Goal: Task Accomplishment & Management: Complete application form

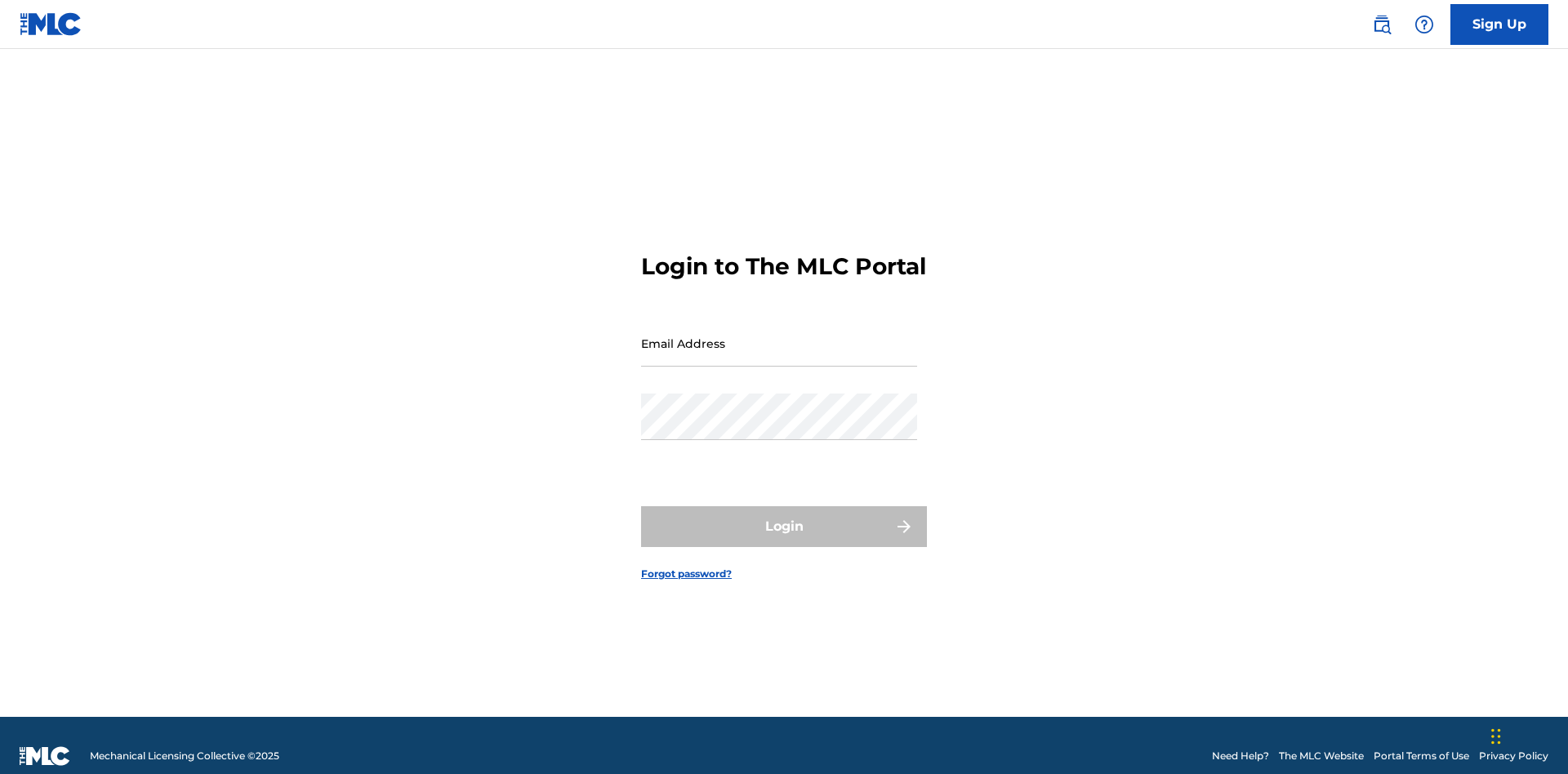
scroll to position [21, 0]
click at [1499, 24] on link "Sign Up" at bounding box center [1499, 25] width 98 height 41
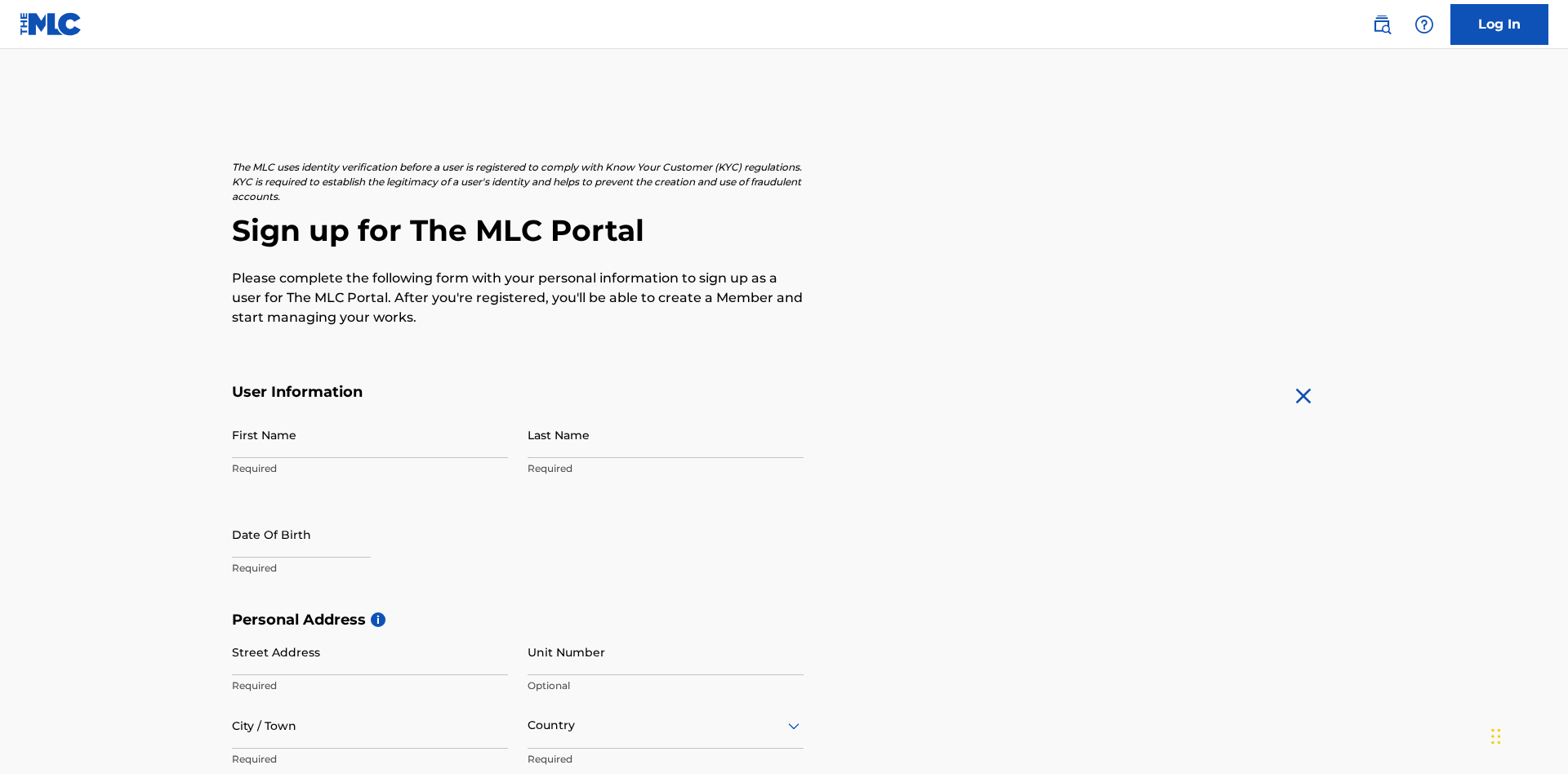
click at [370, 412] on input "First Name" at bounding box center [370, 435] width 276 height 47
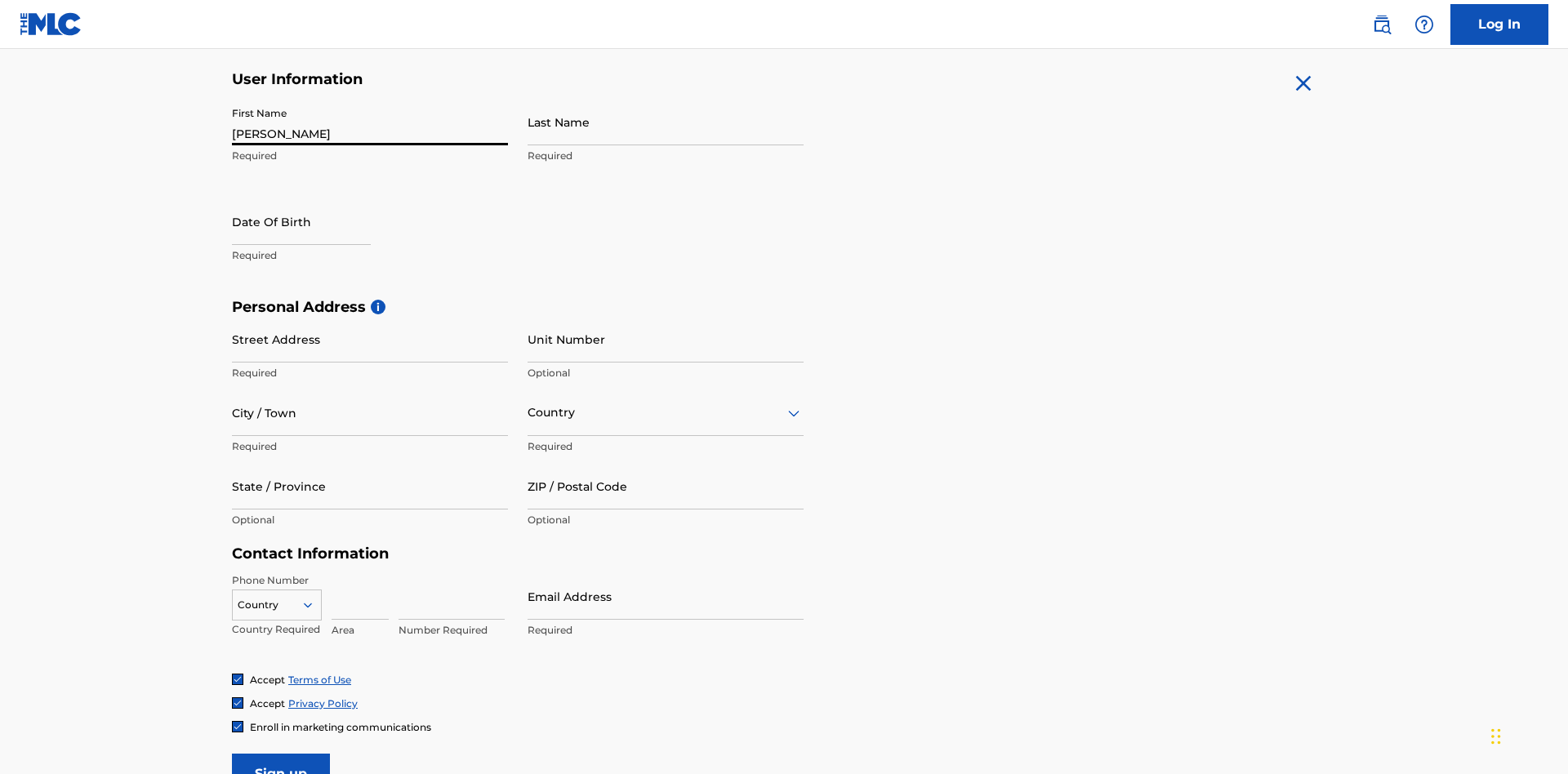
type input "Nicole"
click at [665, 122] on input "Last Name" at bounding box center [666, 122] width 276 height 47
type input "Ribble"
click at [314, 198] on input "text" at bounding box center [301, 221] width 139 height 47
select select "7"
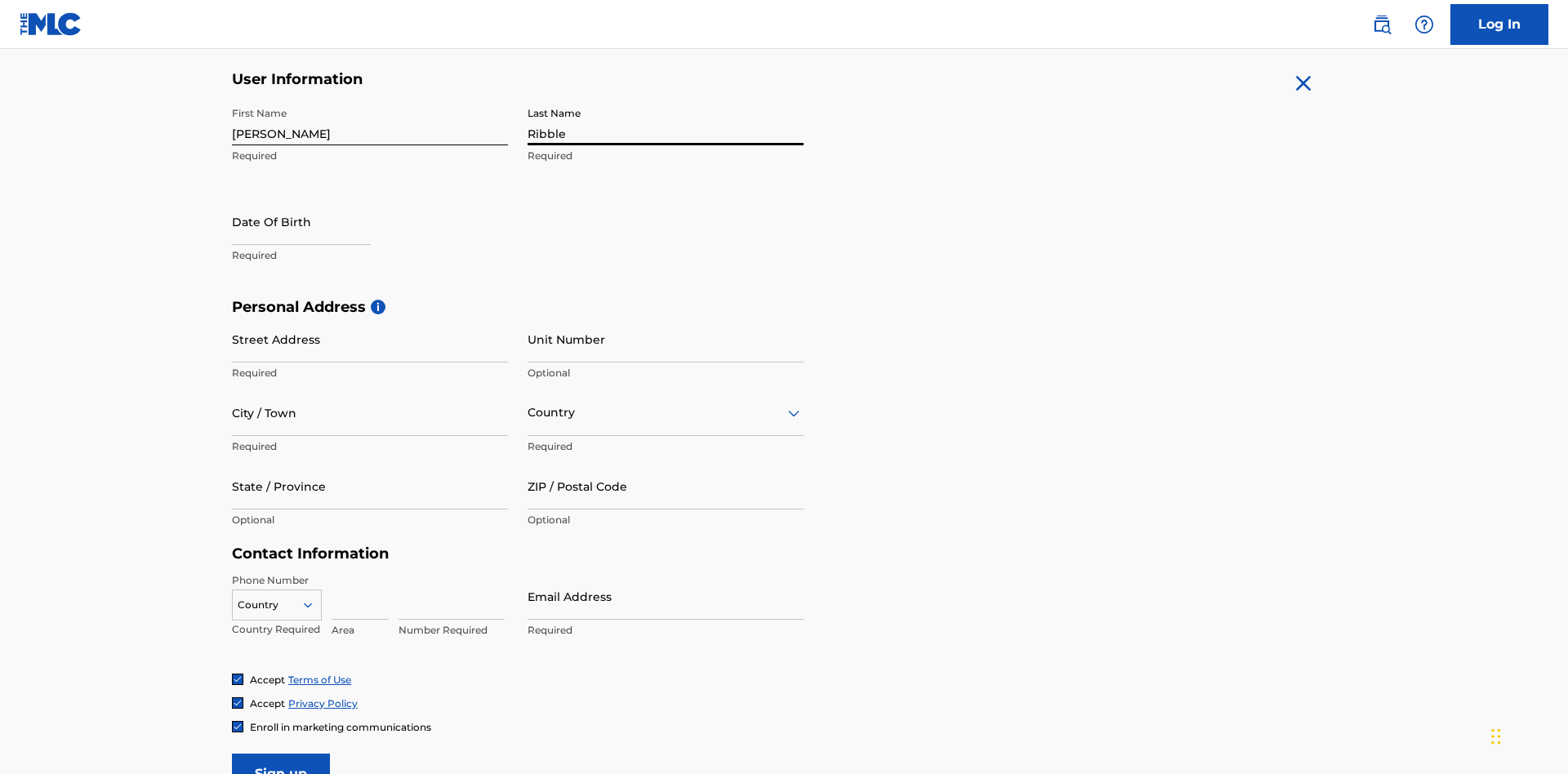
select select "2025"
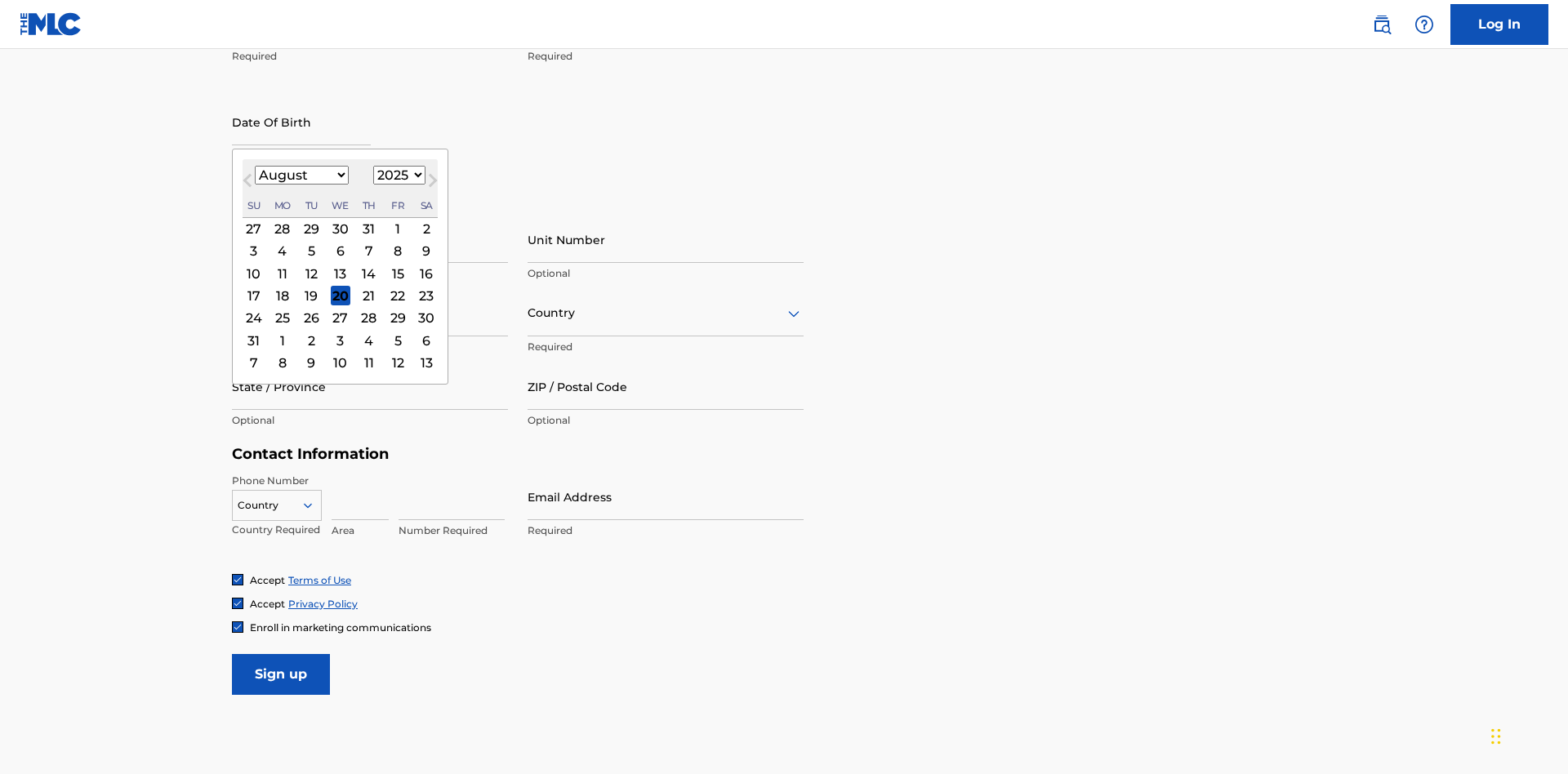
click at [300, 175] on select "January February March April May June July August September October November De…" at bounding box center [302, 175] width 94 height 19
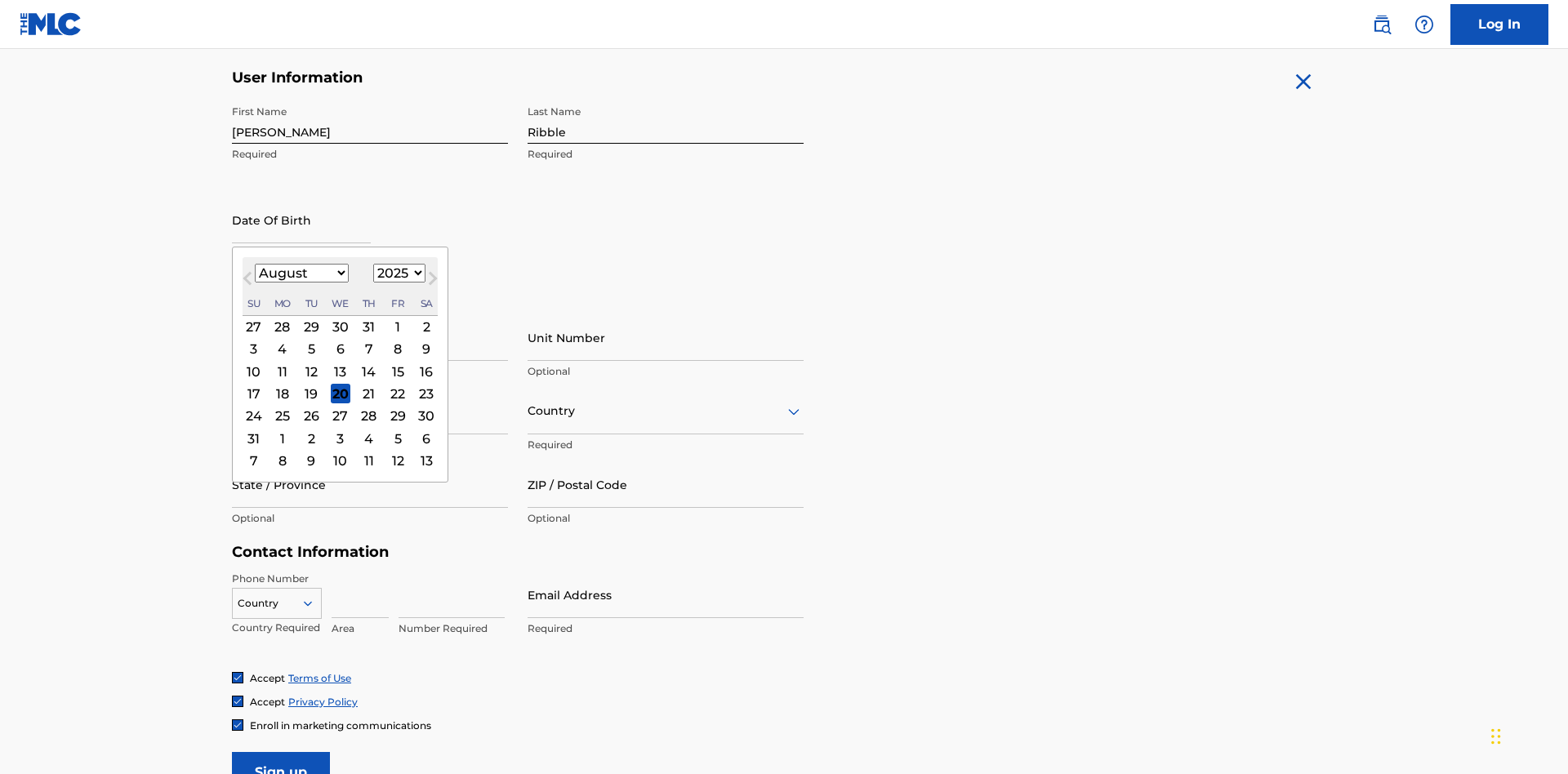
select select "0"
click at [397, 273] on select "1900 1901 1902 1903 1904 1905 1906 1907 1908 1909 1910 1911 1912 1913 1914 1915…" at bounding box center [400, 273] width 53 height 19
select select "1985"
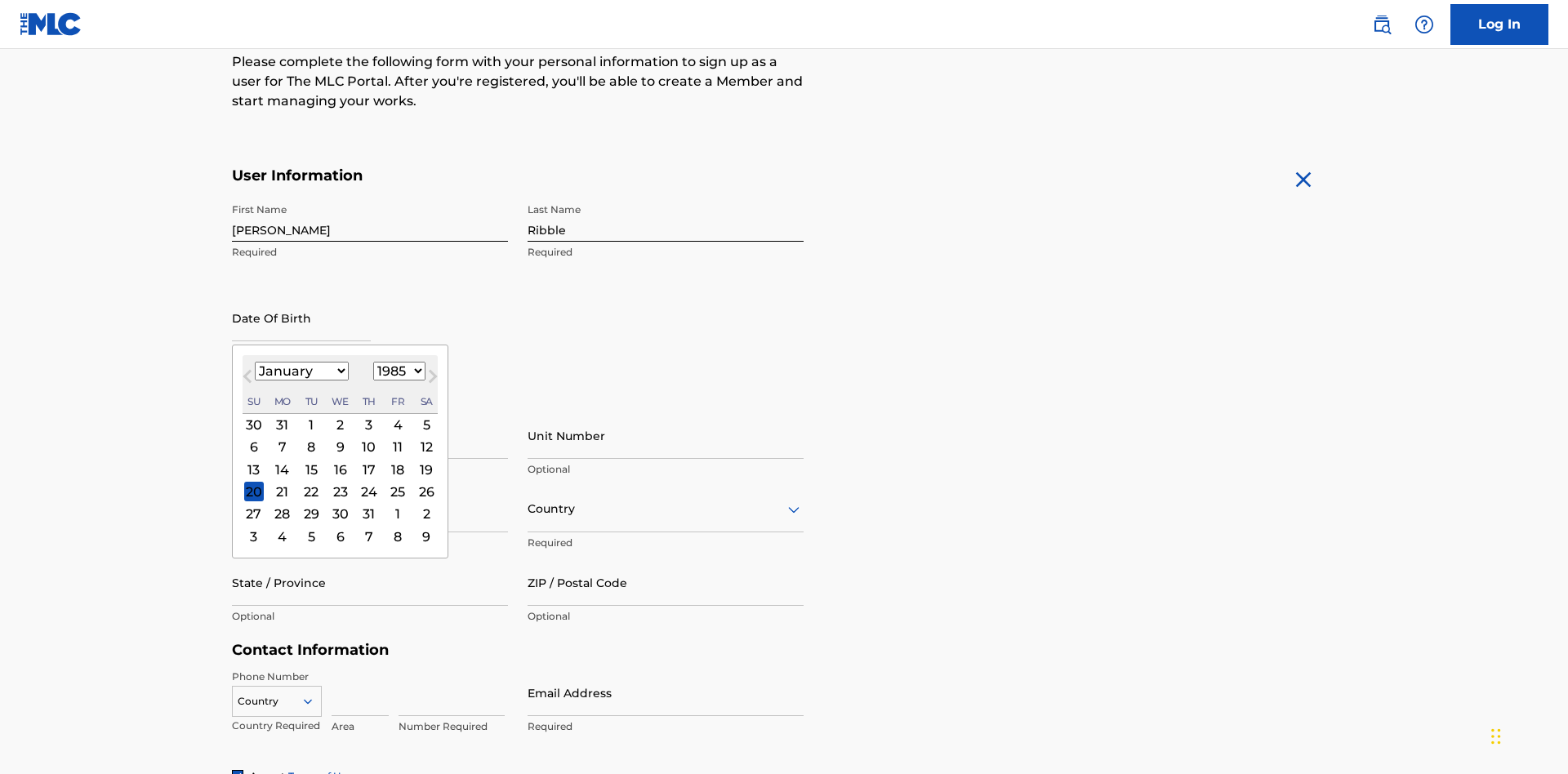
click at [397, 371] on select "1900 1901 1902 1903 1904 1905 1906 1907 1908 1909 1910 1911 1912 1913 1914 1915…" at bounding box center [400, 371] width 53 height 19
click at [310, 438] on div "8" at bounding box center [311, 447] width 20 height 20
type input "January 8 1985"
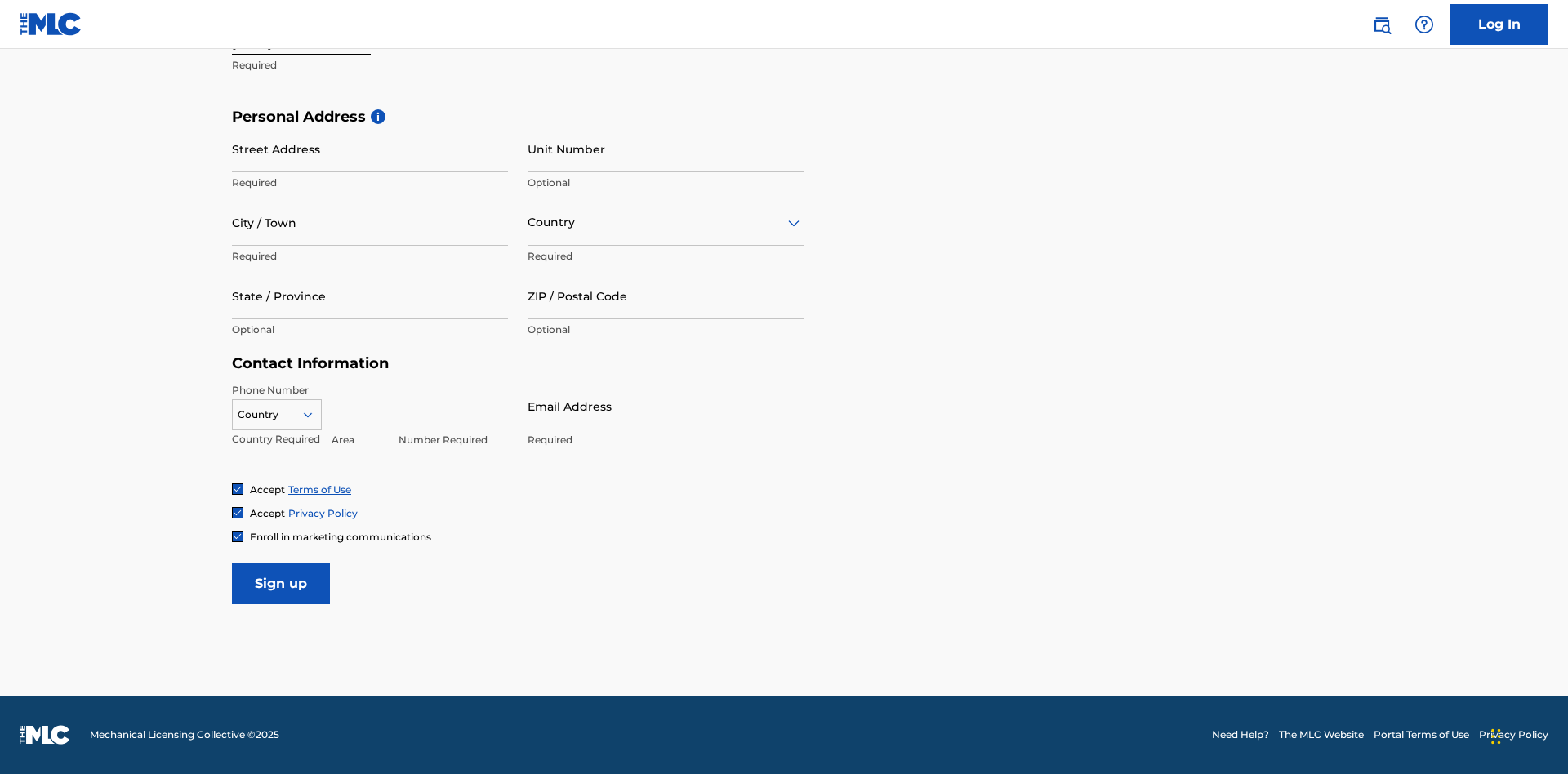
click at [370, 149] on input "Street Address" at bounding box center [370, 149] width 276 height 47
type input "9909 Elks Run Rd"
click at [370, 222] on input "City / Town" at bounding box center [370, 222] width 276 height 47
type input "Roseville"
click at [529, 222] on input "text" at bounding box center [530, 222] width 3 height 17
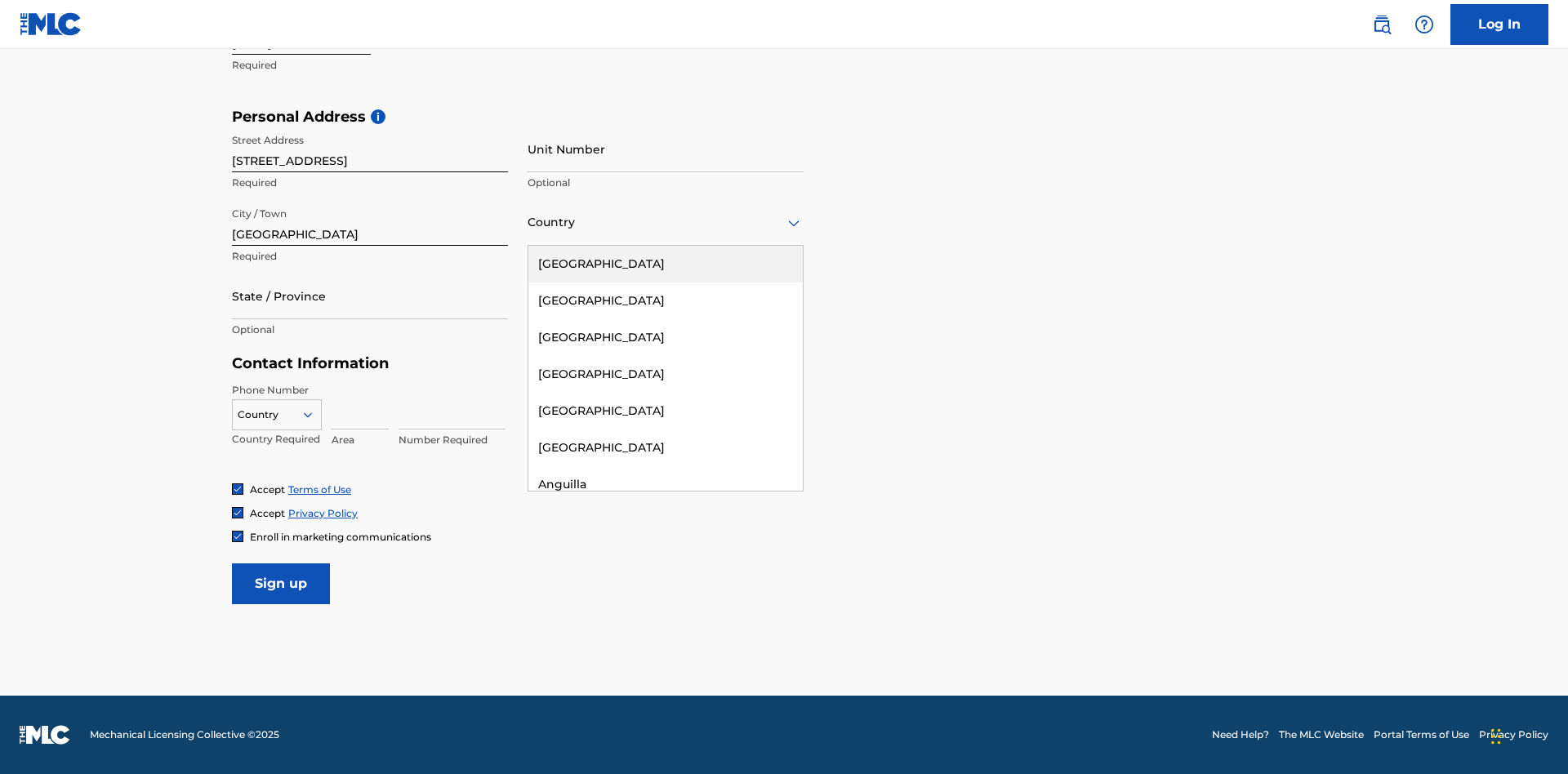
click at [665, 264] on div "United States" at bounding box center [666, 264] width 275 height 37
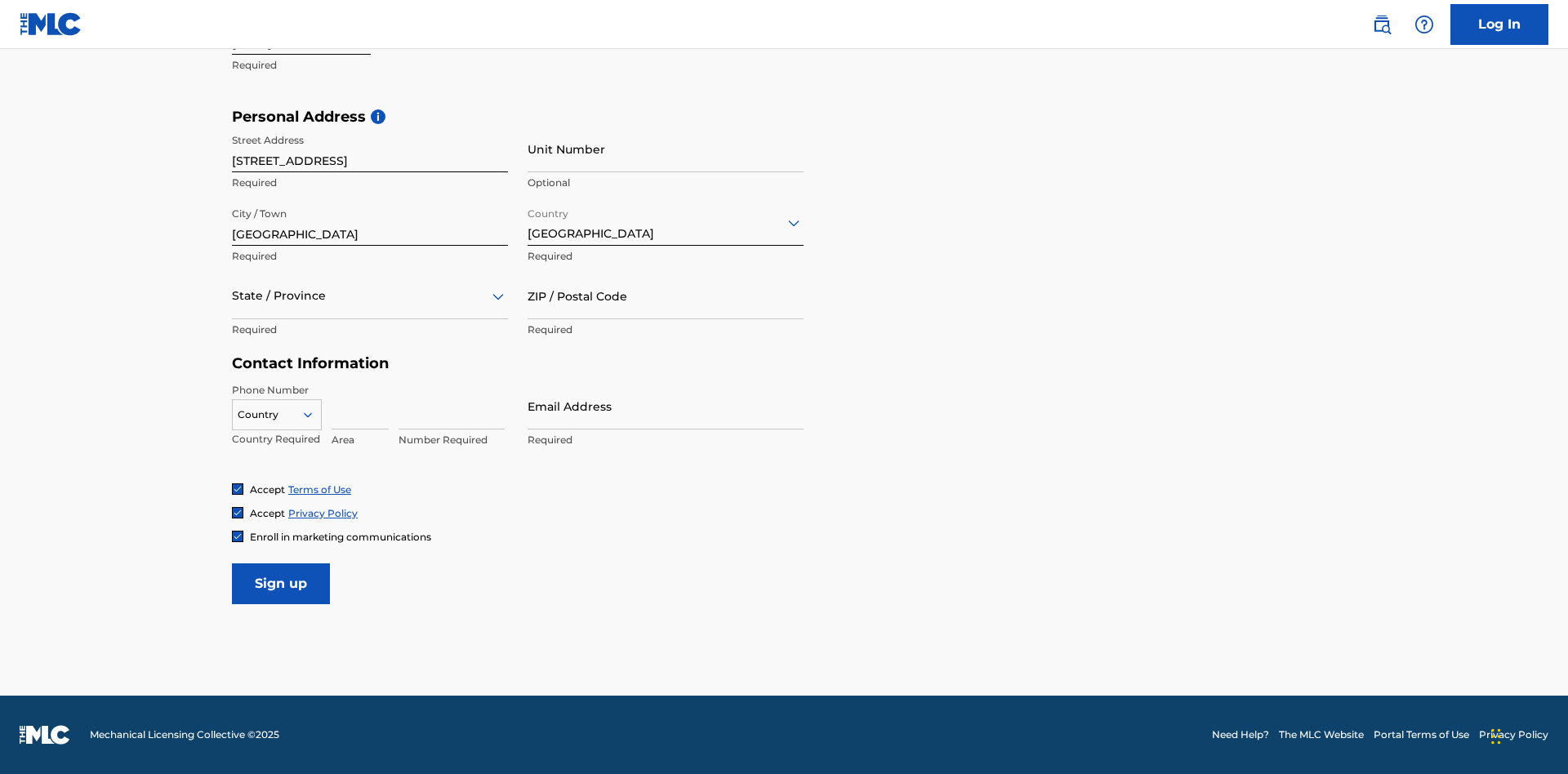
click at [370, 296] on div at bounding box center [370, 296] width 276 height 21
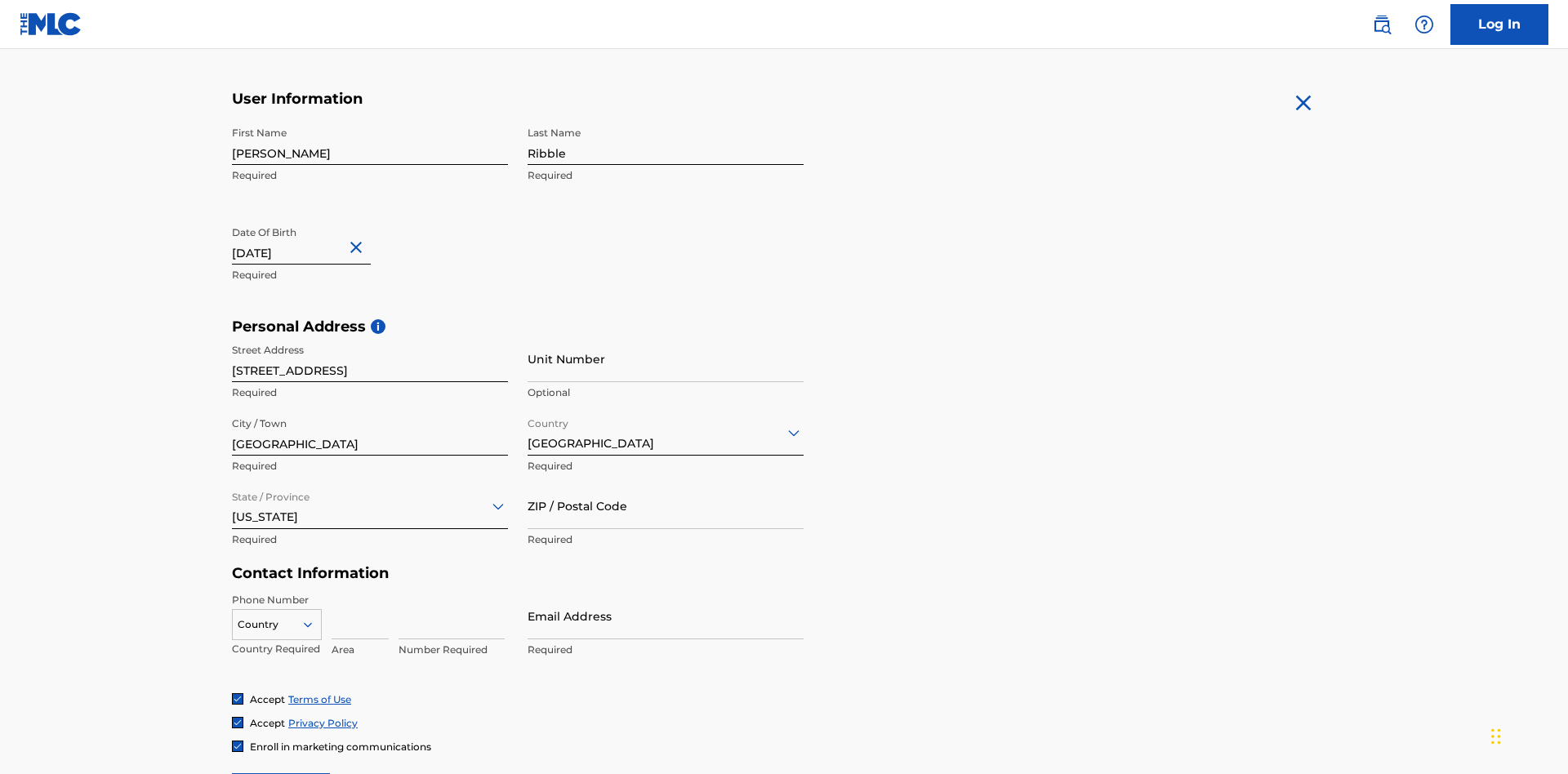
click at [665, 483] on input "ZIP / Postal Code" at bounding box center [666, 506] width 276 height 47
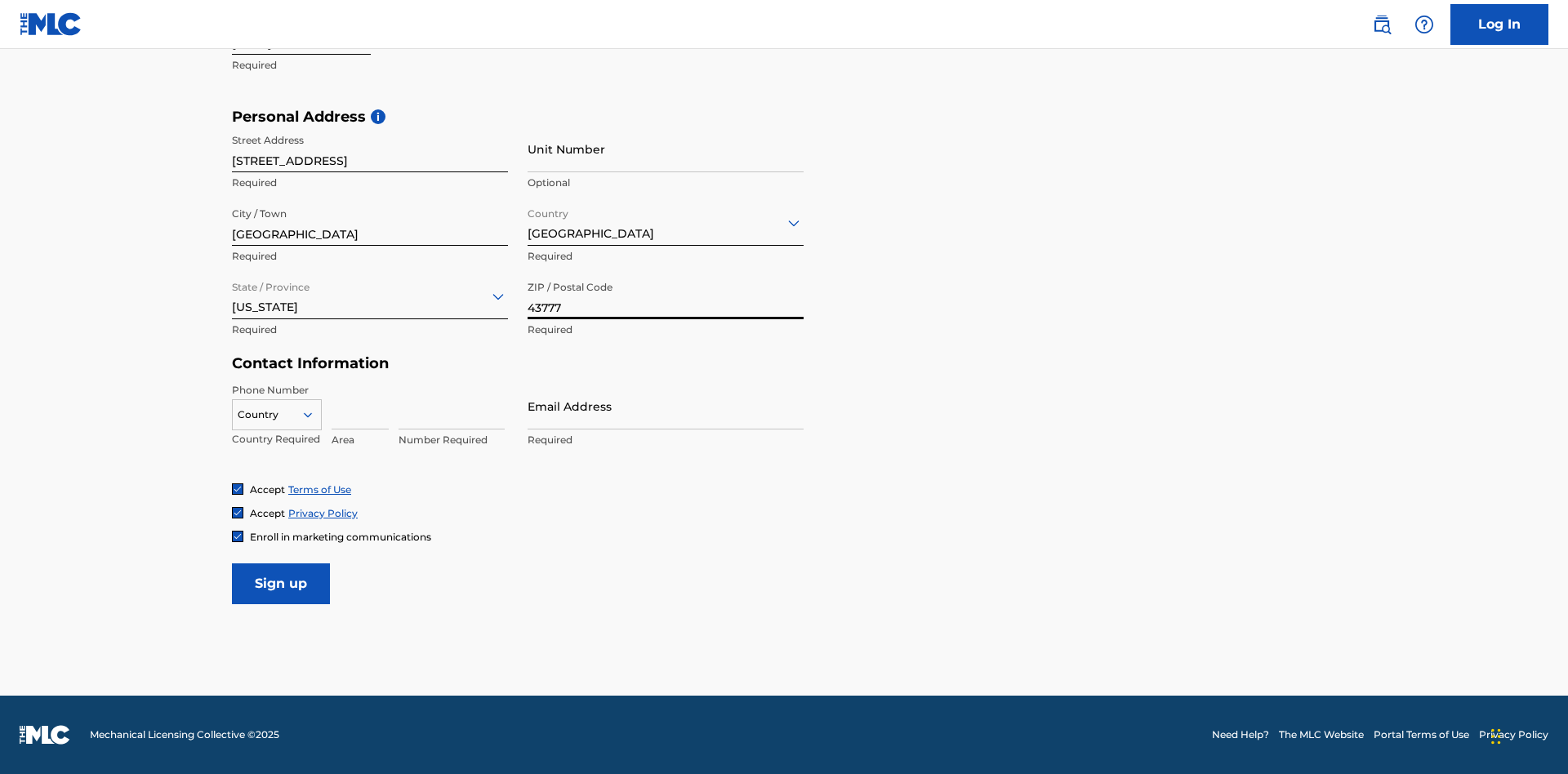
type input "43777"
click at [314, 415] on icon at bounding box center [308, 415] width 15 height 15
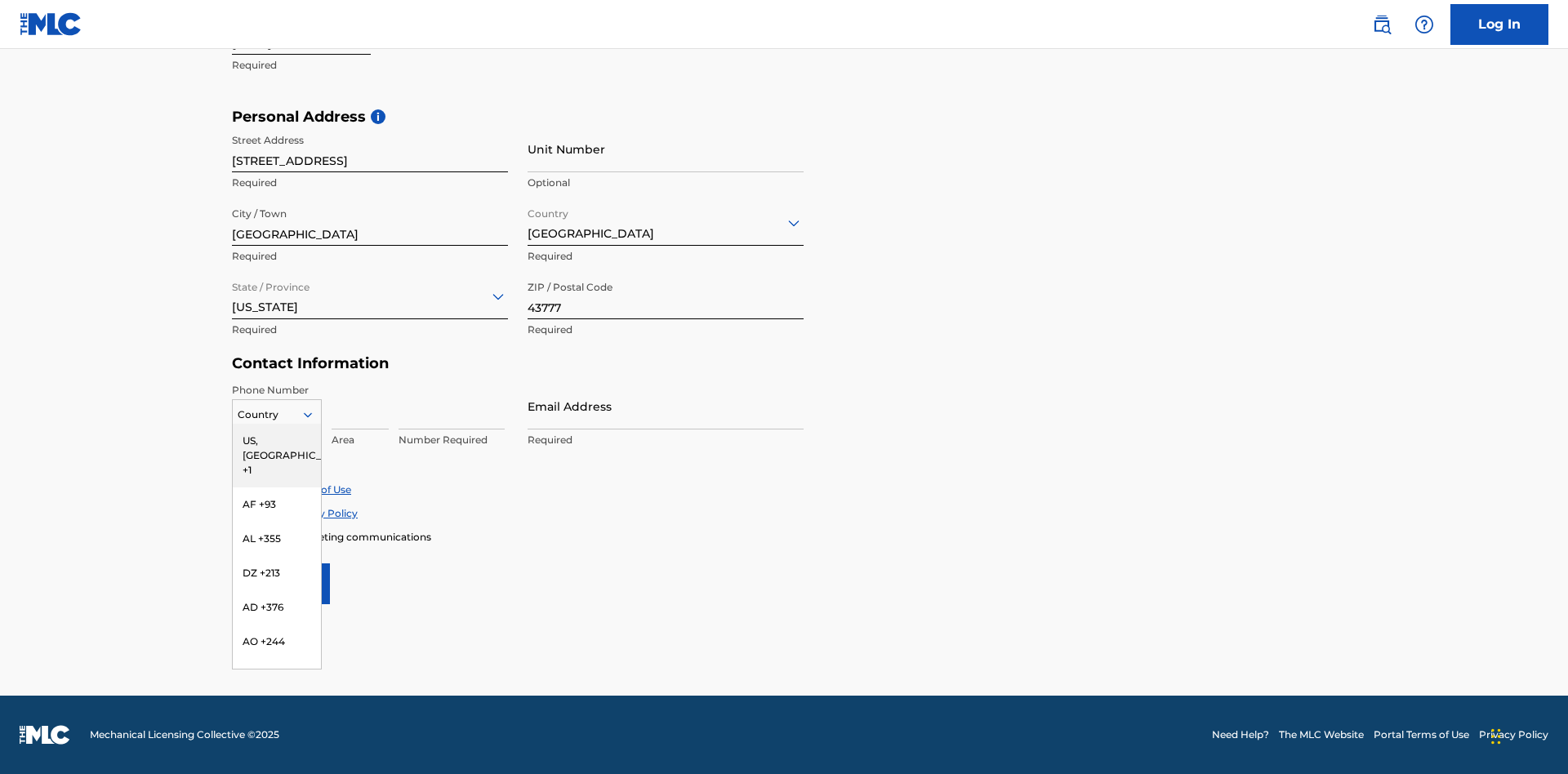
click at [277, 440] on div "US, CA +1" at bounding box center [276, 455] width 88 height 63
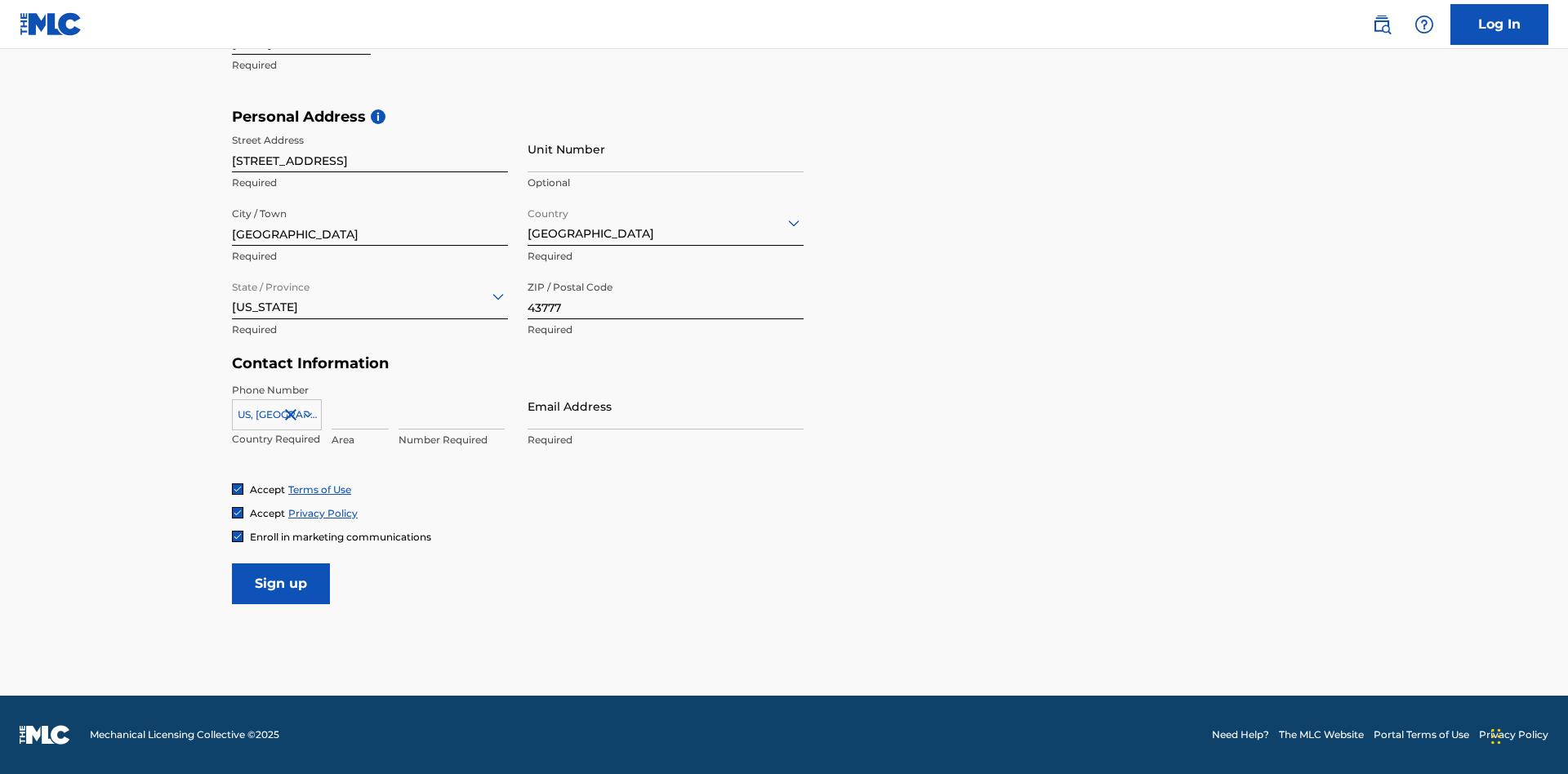
click at [360, 406] on input at bounding box center [360, 406] width 58 height 47
type input "740"
click at [451, 406] on input at bounding box center [451, 406] width 106 height 47
type input "8086351"
click at [665, 406] on input "Email Address" at bounding box center [666, 406] width 276 height 47
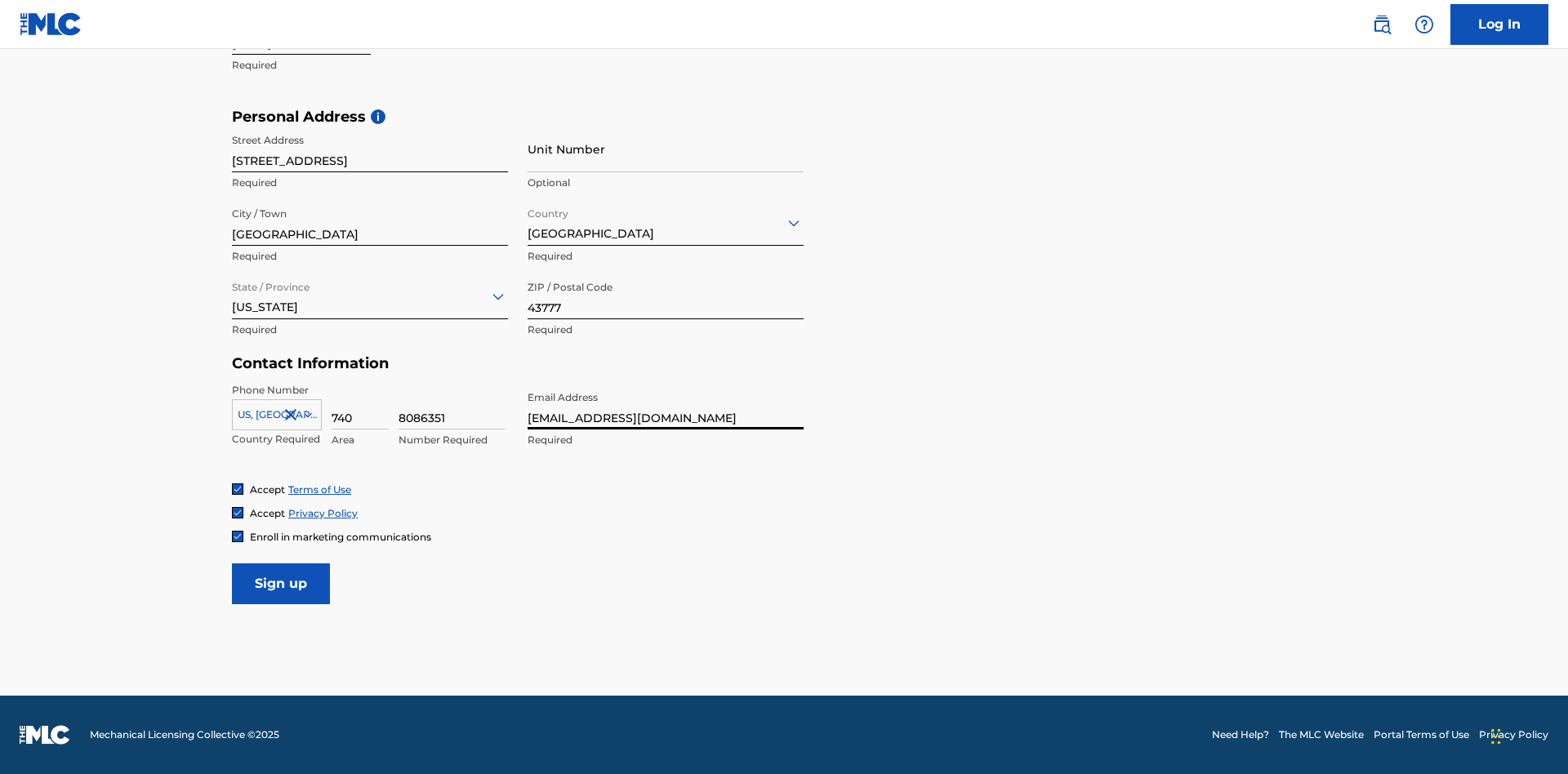
type input "f5d9dcba-aaed-4052-a55a-827d049e5744@mailslurp.biz"
click at [281, 583] on input "Sign up" at bounding box center [280, 584] width 98 height 41
